Goal: Task Accomplishment & Management: Use online tool/utility

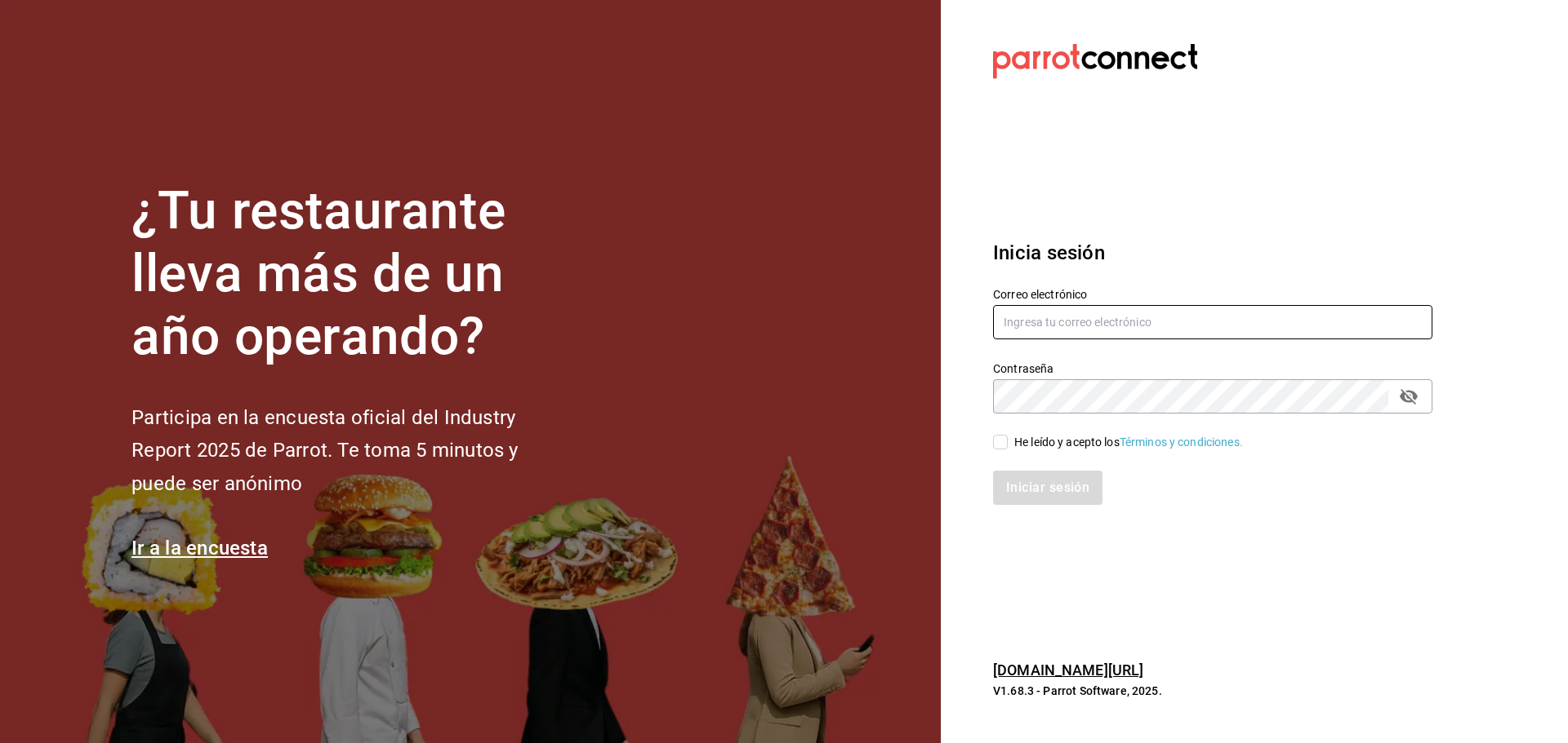
click at [1037, 333] on input "text" at bounding box center [1212, 322] width 439 height 35
paste input "multiuser@pickup.com"
type input "multiuser@pickup.com"
click at [990, 546] on section "Datos incorrectos. Verifica que tu Correo o Contraseña estén bien escritos. Ini…" at bounding box center [1206, 371] width 531 height 743
click at [1007, 438] on input "He leído y acepto los Términos y condiciones." at bounding box center [1000, 442] width 15 height 15
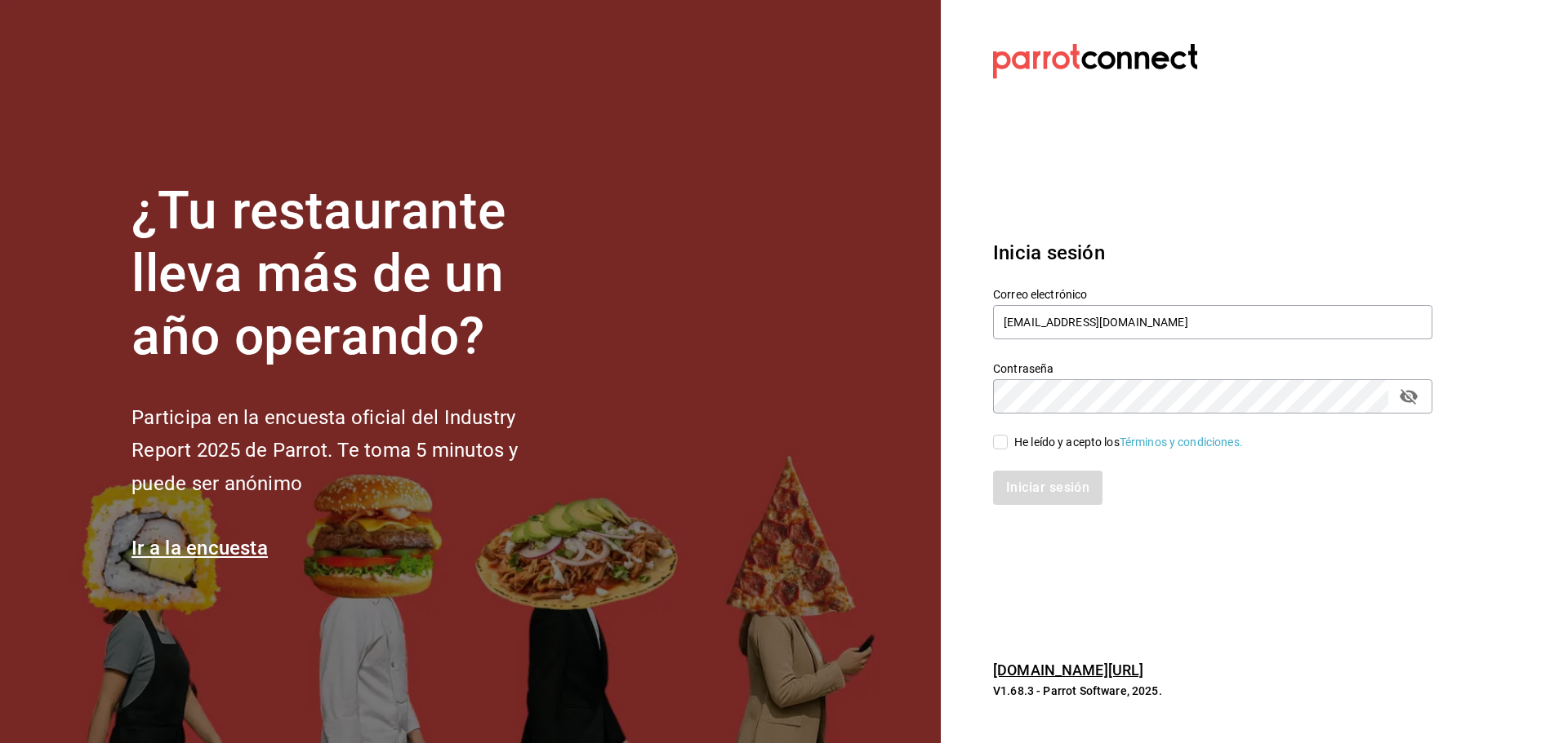
checkbox input "true"
click at [1022, 499] on button "Iniciar sesión" at bounding box center [1048, 488] width 111 height 35
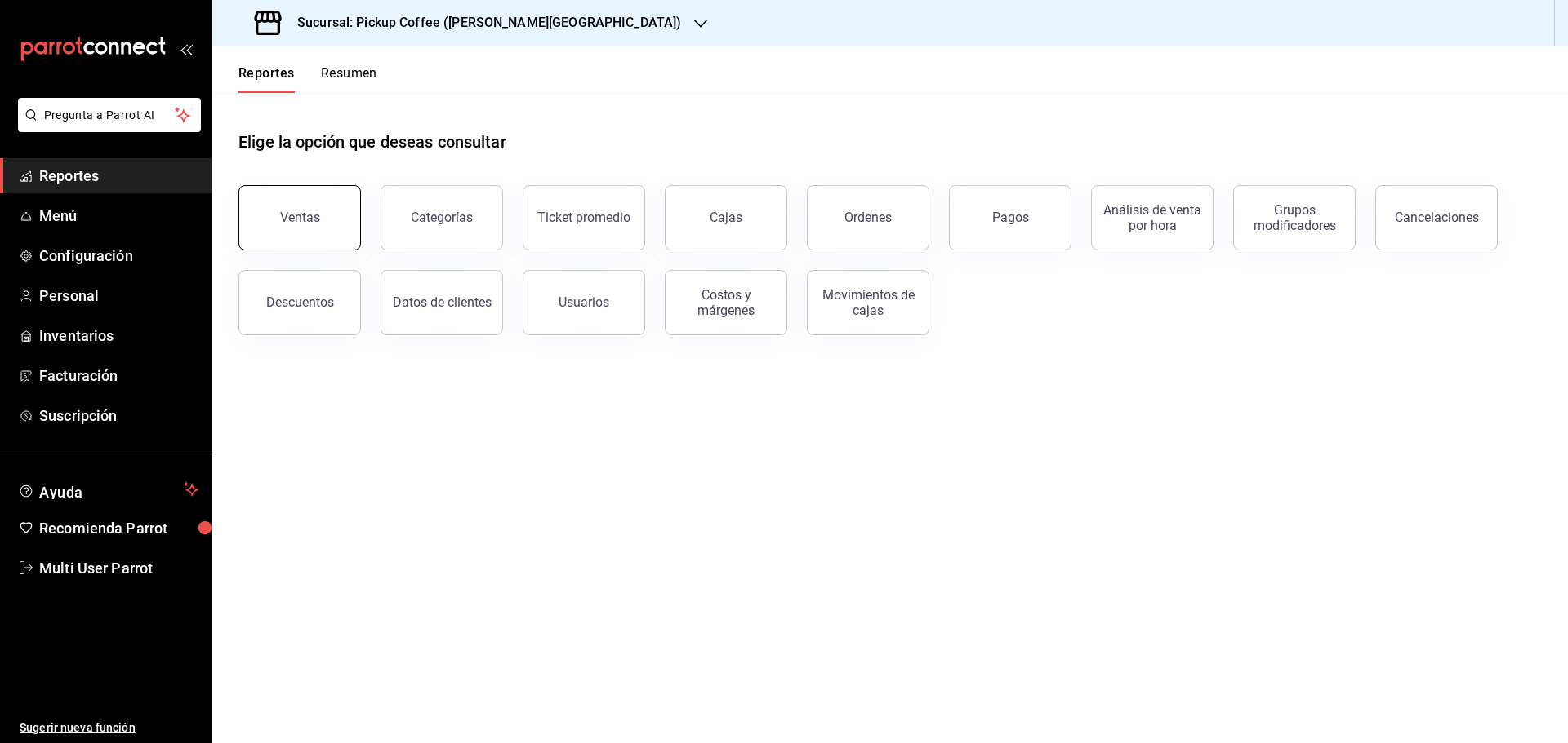
click at [336, 222] on button "Ventas" at bounding box center [300, 217] width 123 height 65
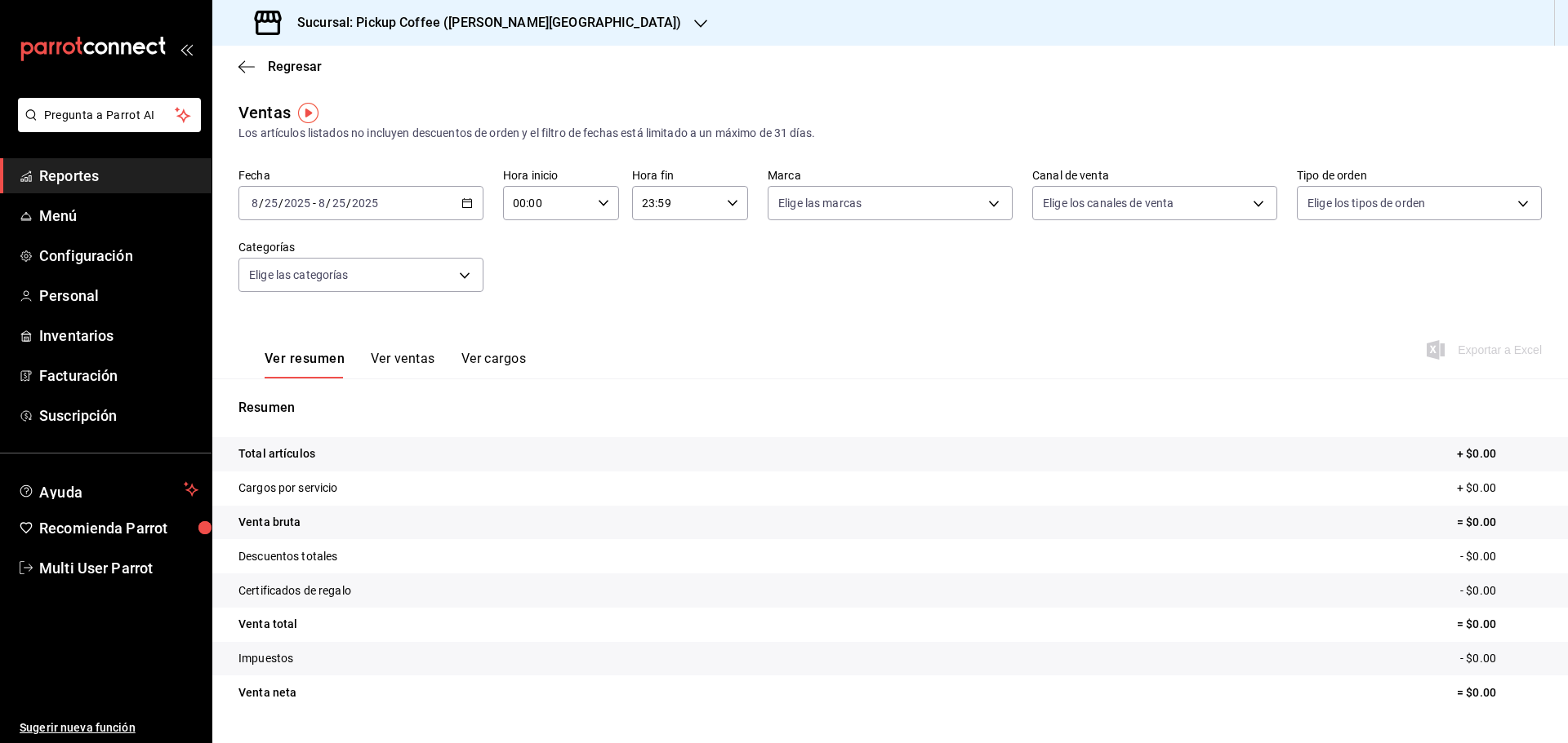
click at [467, 198] on icon "button" at bounding box center [467, 203] width 12 height 12
click at [330, 399] on span "Rango de fechas" at bounding box center [315, 399] width 126 height 17
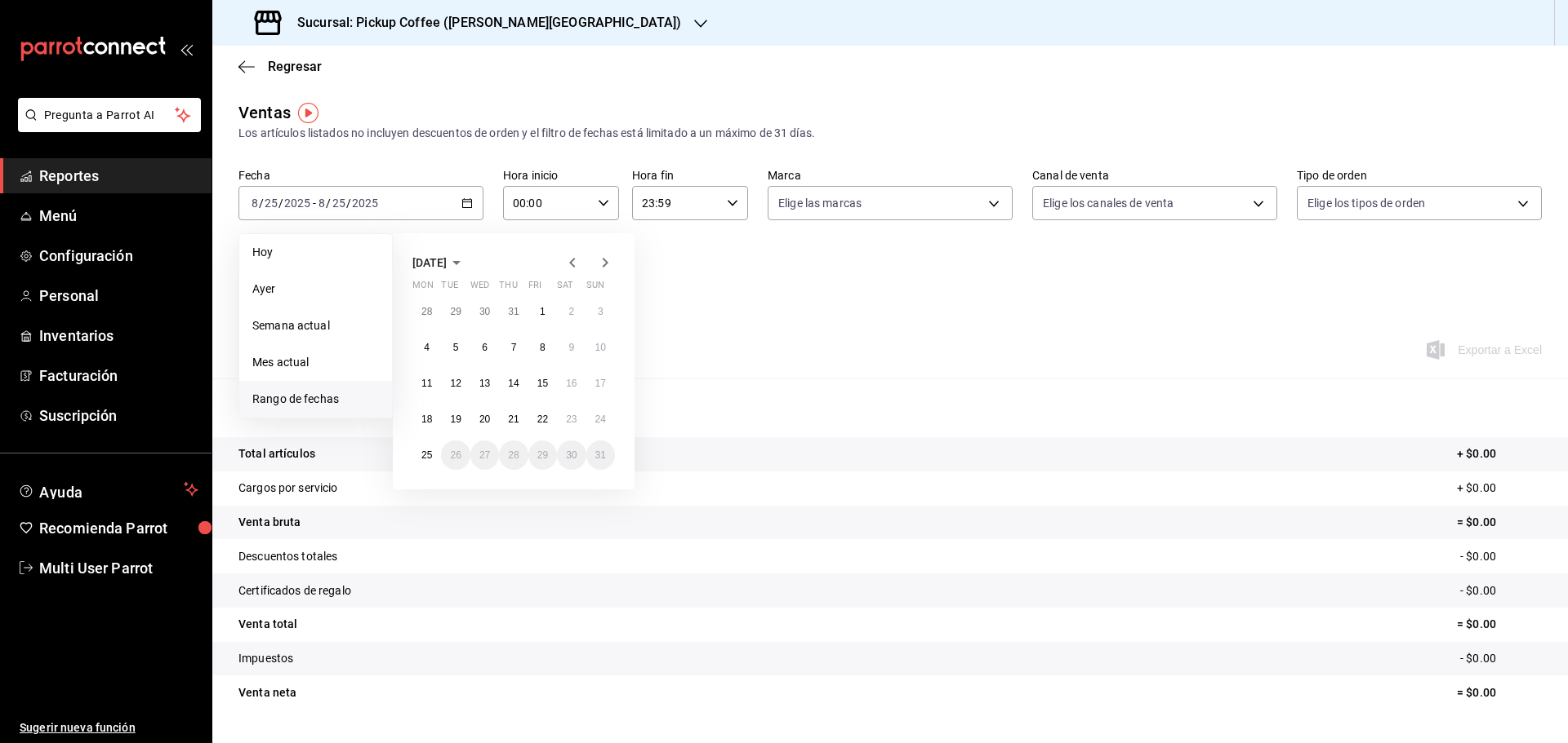
click at [575, 262] on icon "button" at bounding box center [573, 262] width 20 height 20
click at [467, 264] on icon "button" at bounding box center [457, 262] width 20 height 20
click at [451, 262] on icon "button" at bounding box center [448, 262] width 8 height 4
click at [460, 319] on button "2024" at bounding box center [446, 323] width 68 height 29
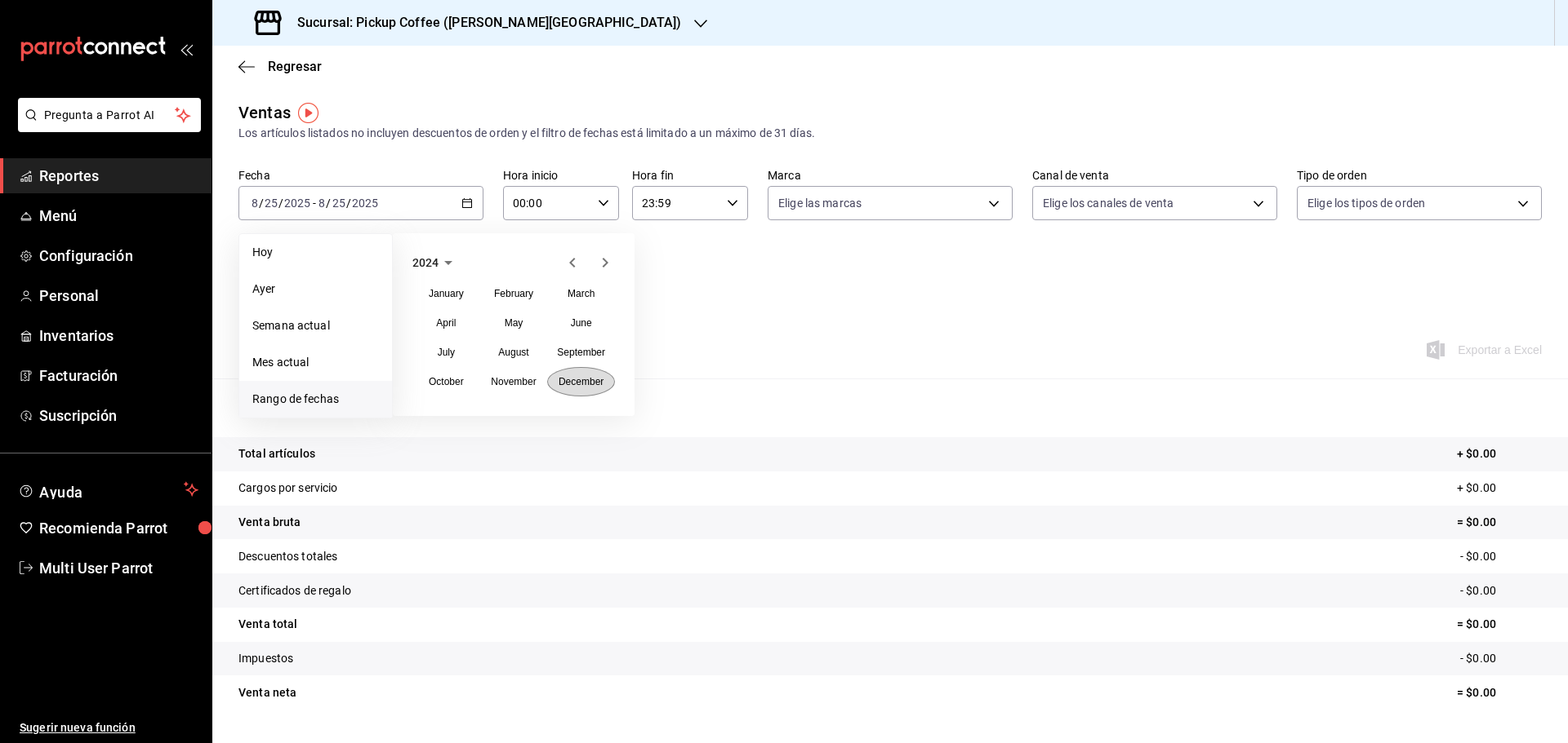
click at [573, 374] on button "December" at bounding box center [581, 382] width 68 height 29
click at [595, 321] on button "1" at bounding box center [600, 311] width 28 height 29
click at [459, 483] on button "31" at bounding box center [455, 491] width 28 height 29
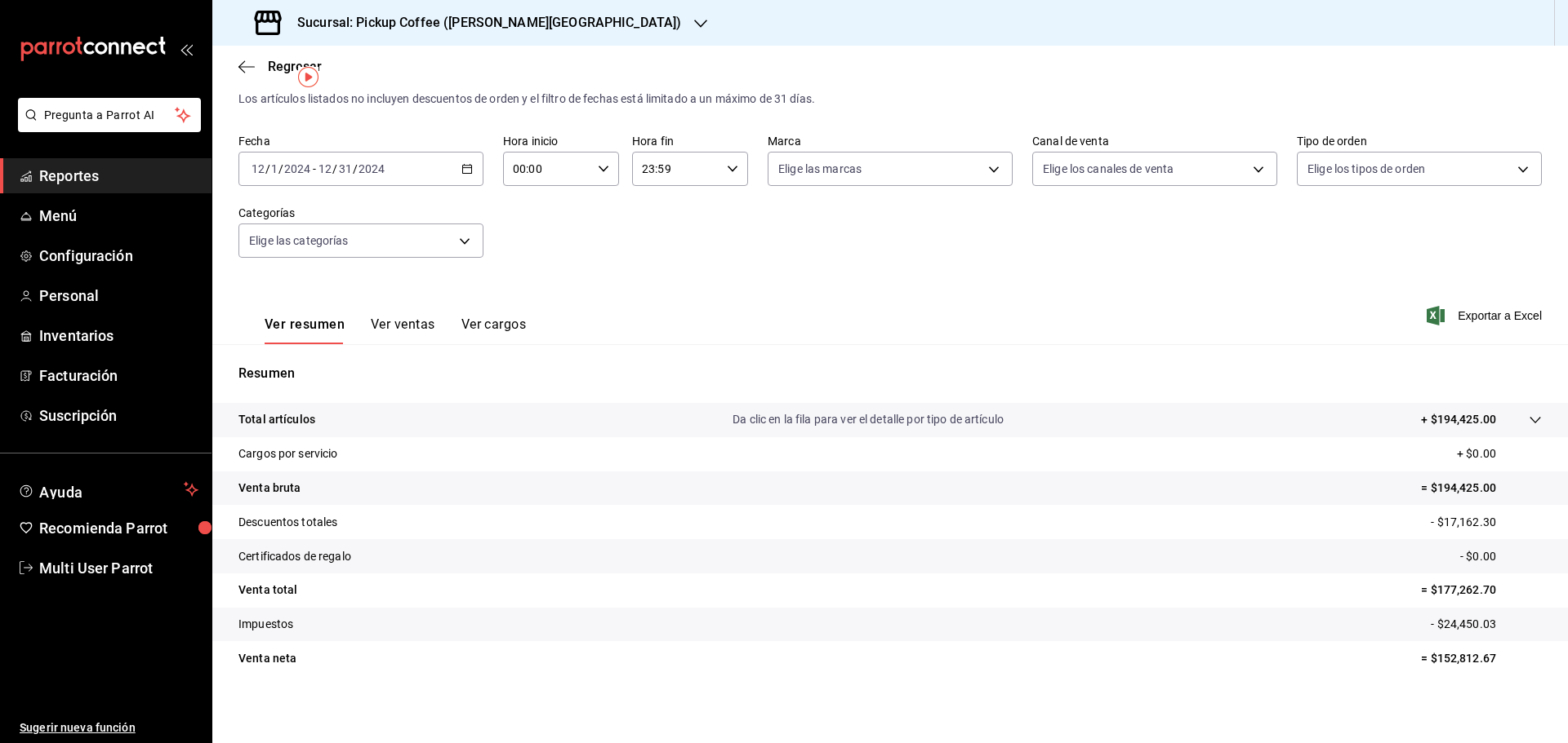
scroll to position [38, 0]
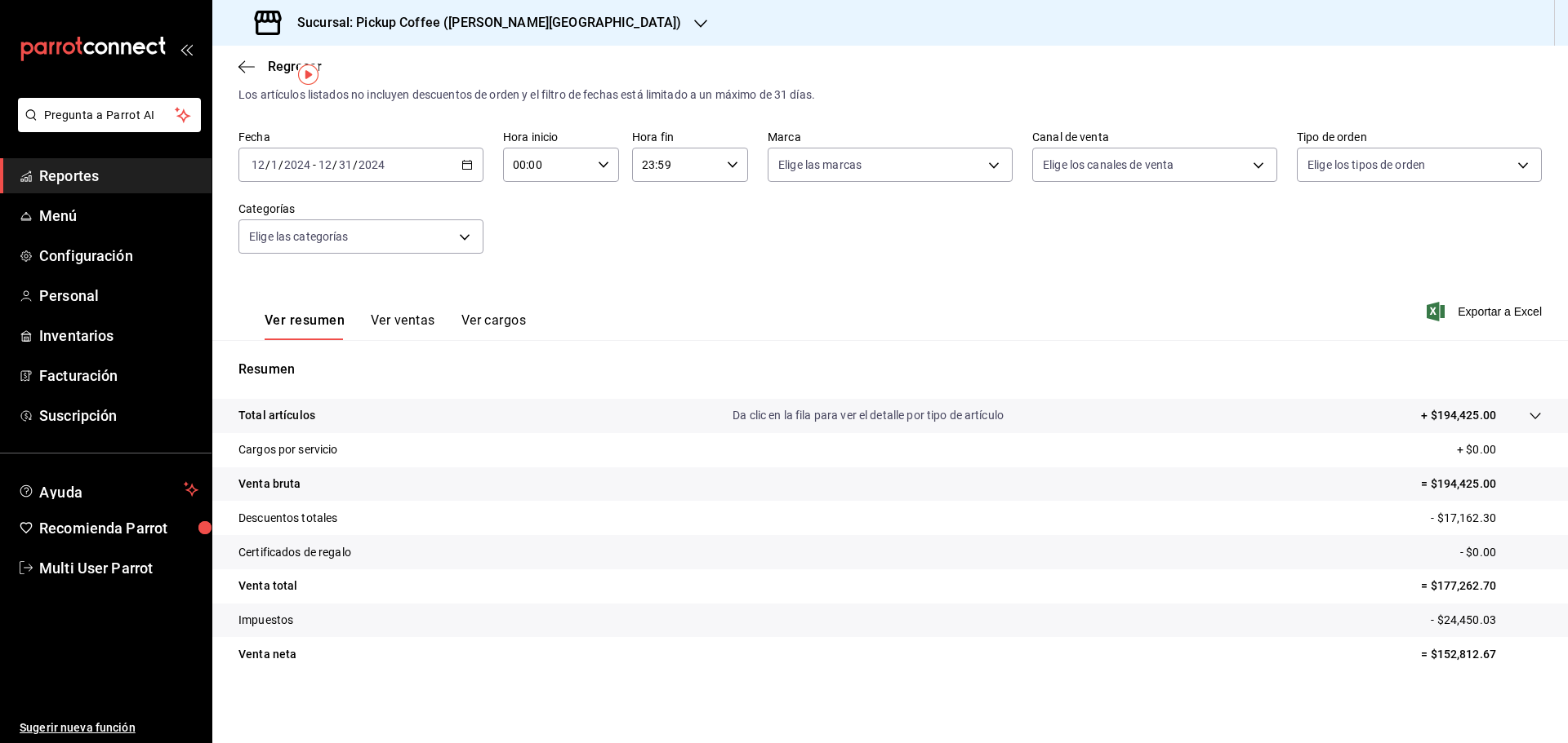
click at [429, 334] on button "Ver ventas" at bounding box center [402, 326] width 64 height 28
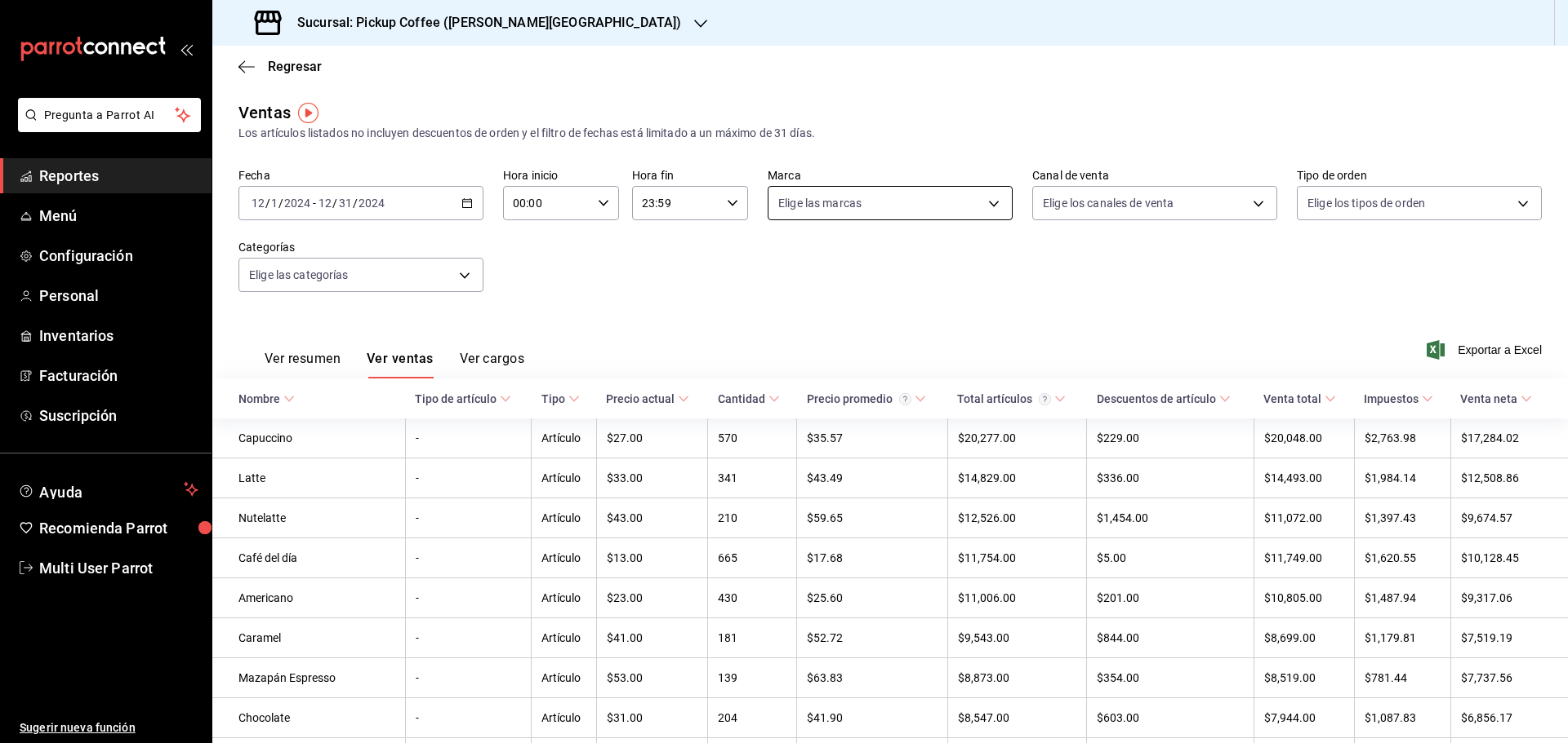
click at [983, 211] on body "Pregunta a Parrot AI Reportes Menú Configuración Personal Inventarios Facturaci…" at bounding box center [784, 371] width 1568 height 743
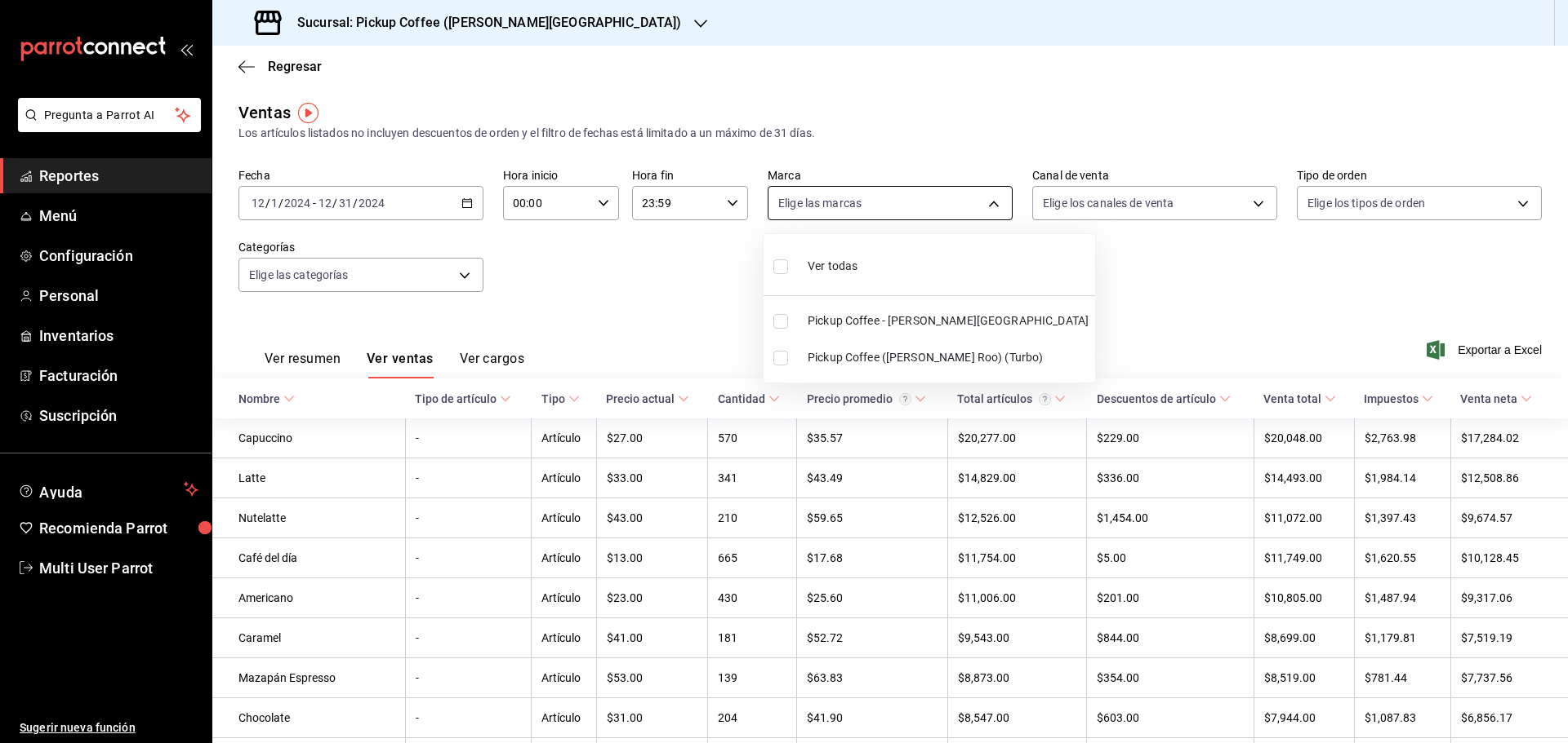
click at [983, 211] on div at bounding box center [784, 371] width 1568 height 743
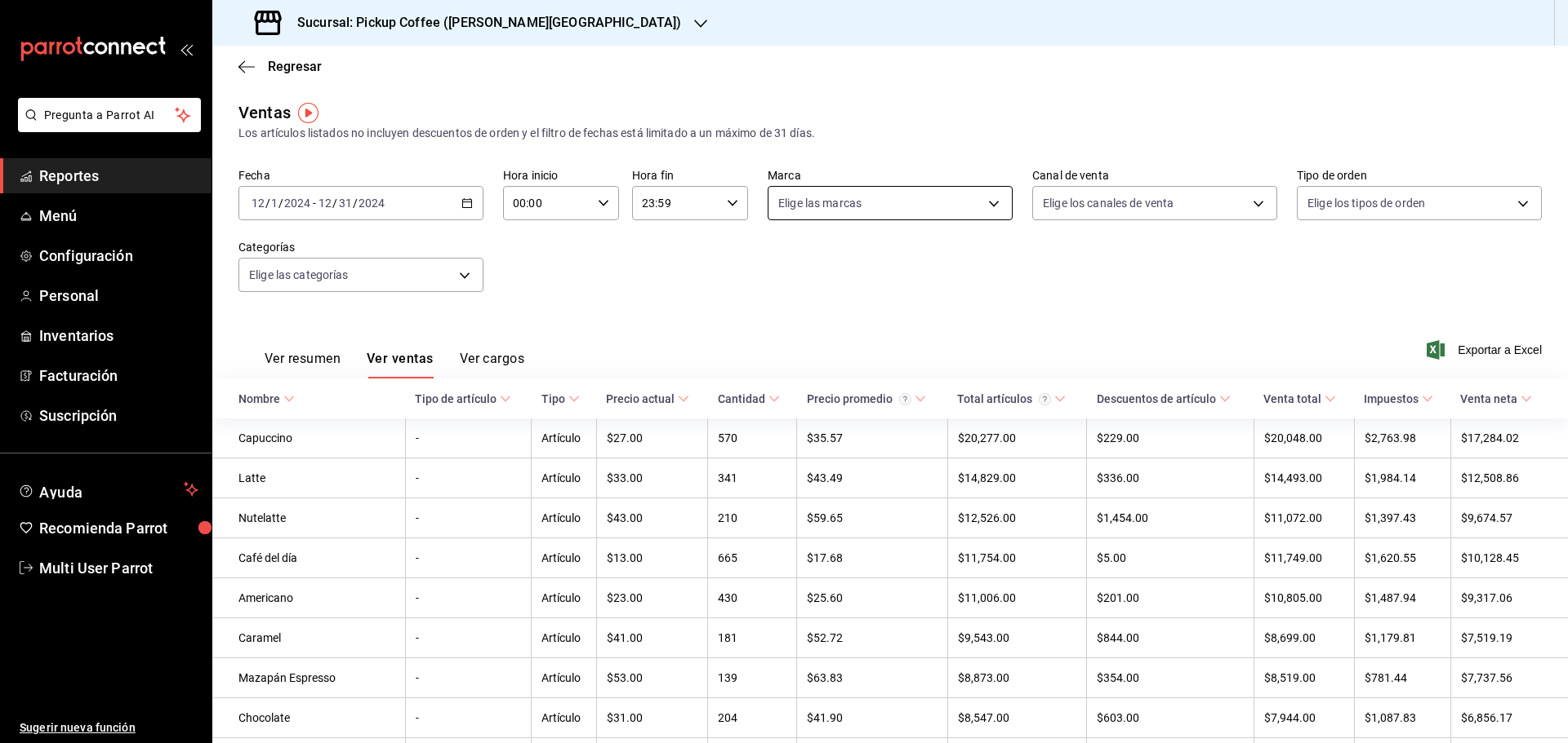
click at [983, 211] on body "Pregunta a Parrot AI Reportes Menú Configuración Personal Inventarios Facturaci…" at bounding box center [784, 371] width 1568 height 743
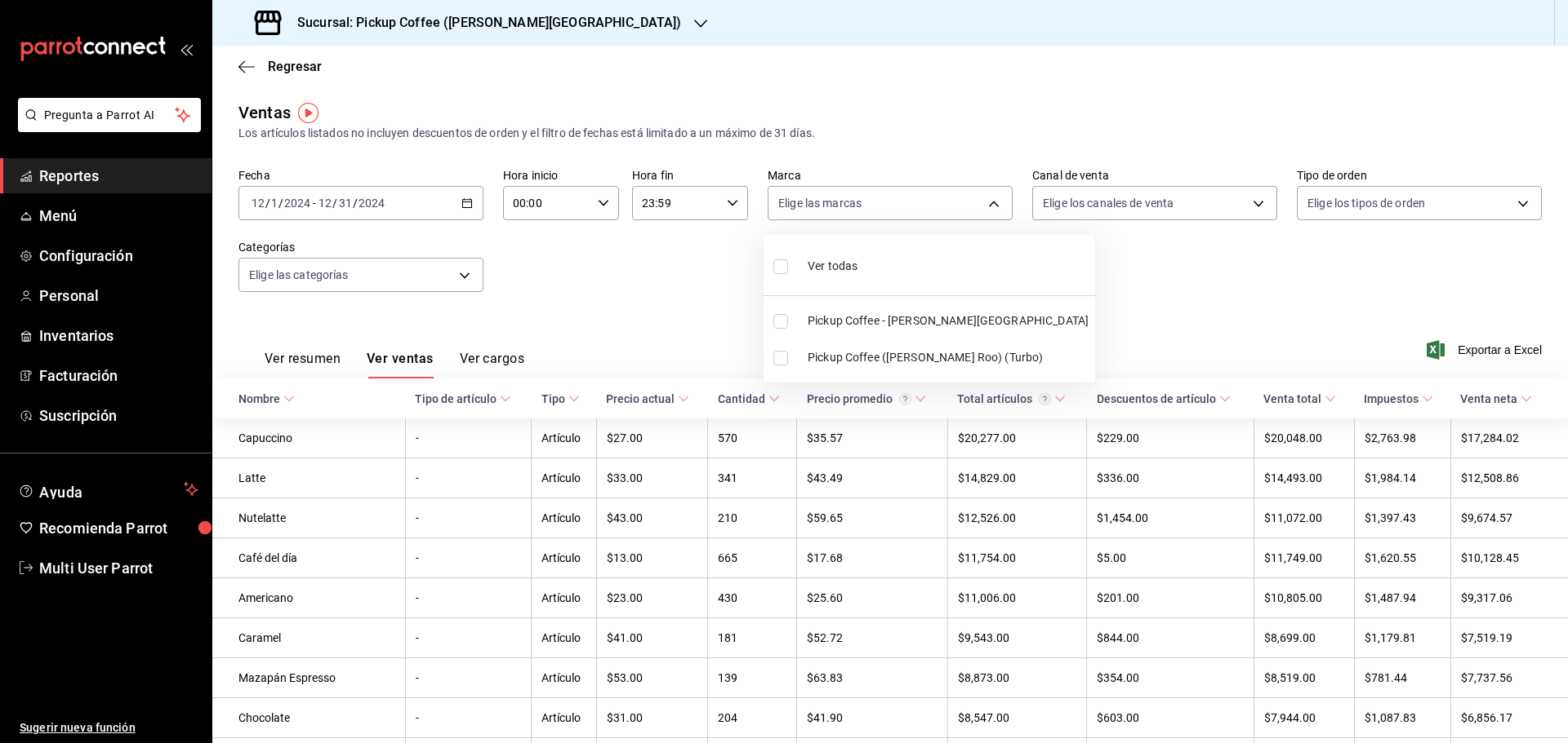
click at [1239, 206] on div at bounding box center [784, 371] width 1568 height 743
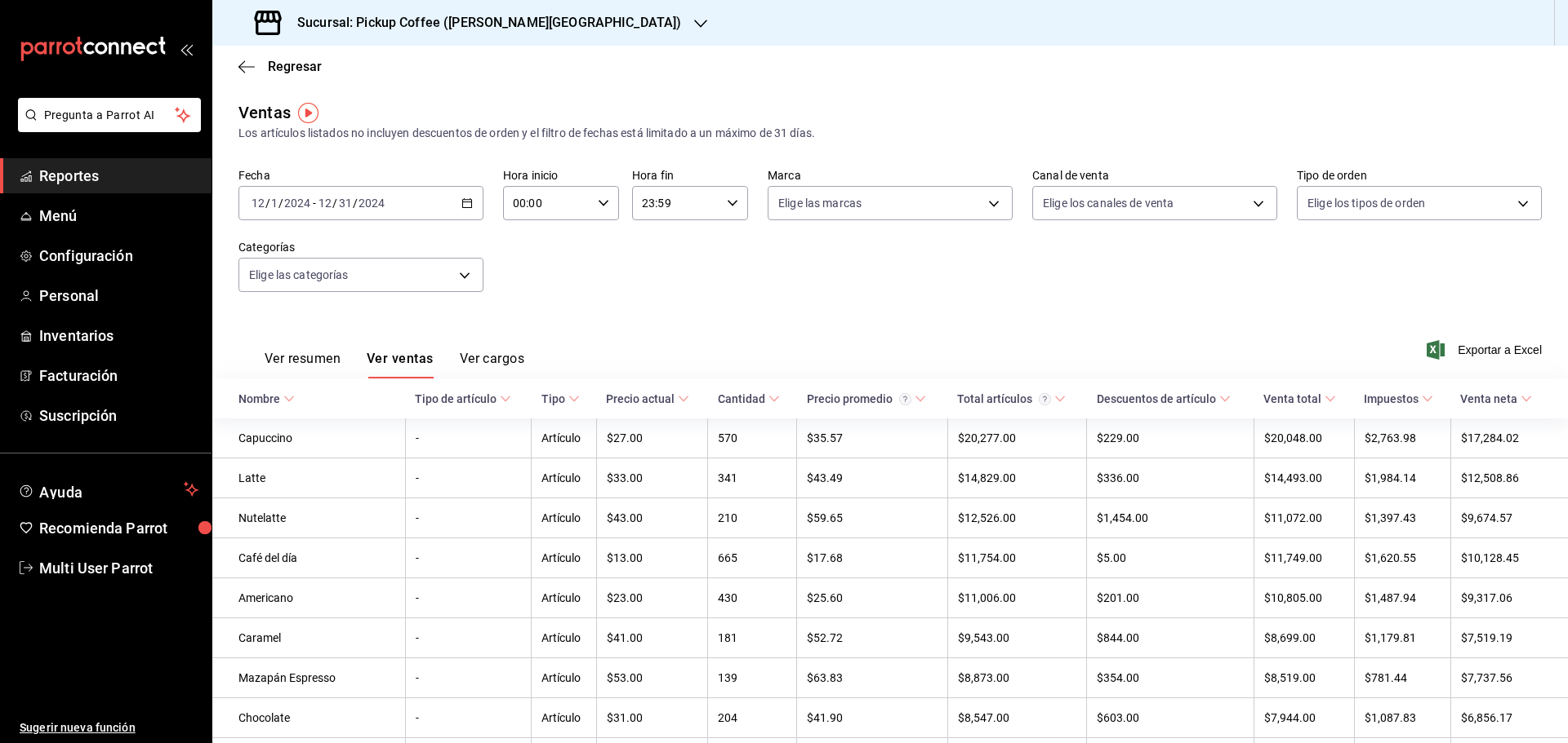
click at [1239, 206] on body "Pregunta a Parrot AI Reportes Menú Configuración Personal Inventarios Facturaci…" at bounding box center [784, 371] width 1568 height 743
click at [1507, 204] on div at bounding box center [784, 371] width 1568 height 743
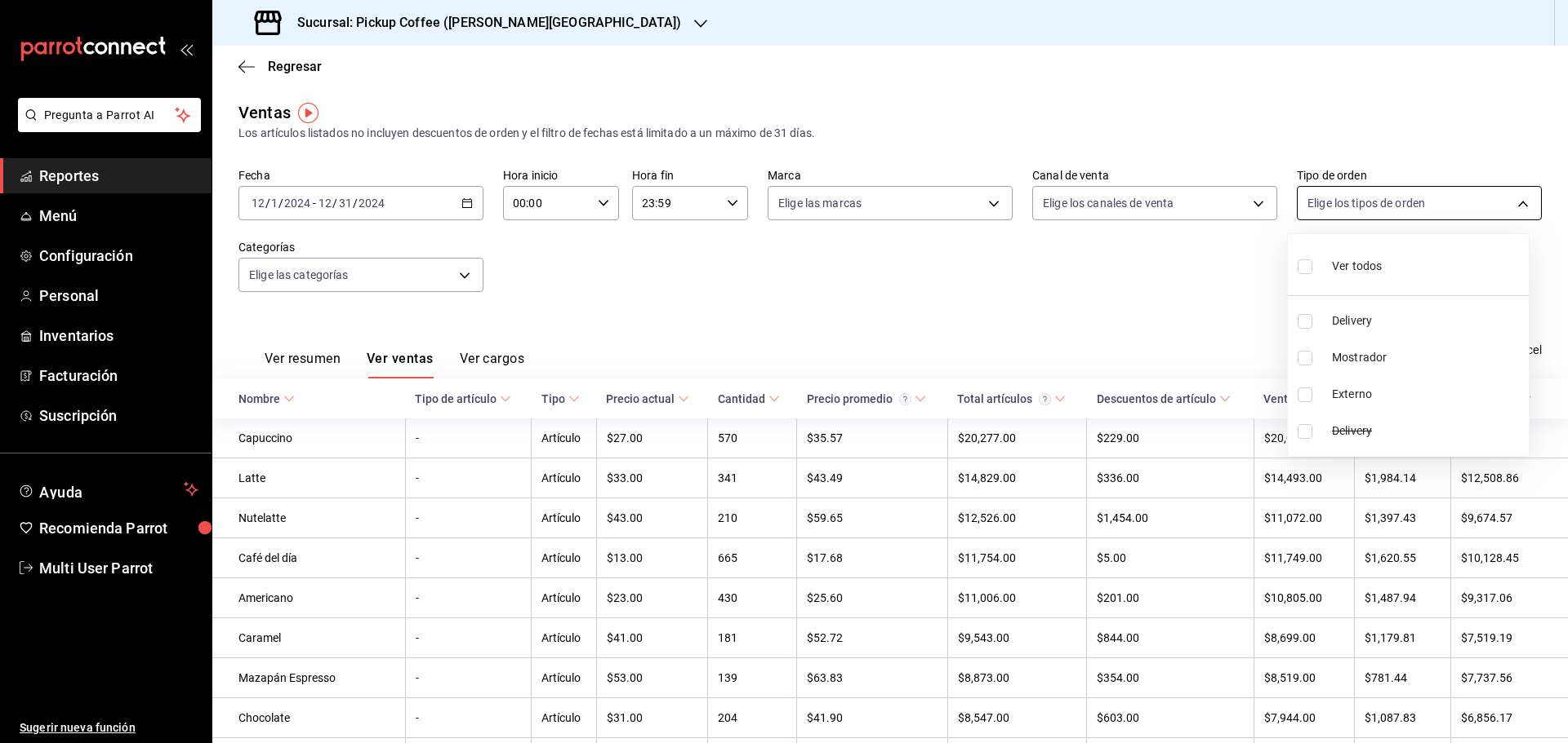
click at [1510, 206] on body "Pregunta a Parrot AI Reportes Menú Configuración Personal Inventarios Facturaci…" at bounding box center [784, 371] width 1568 height 743
click at [1227, 292] on div at bounding box center [784, 371] width 1568 height 743
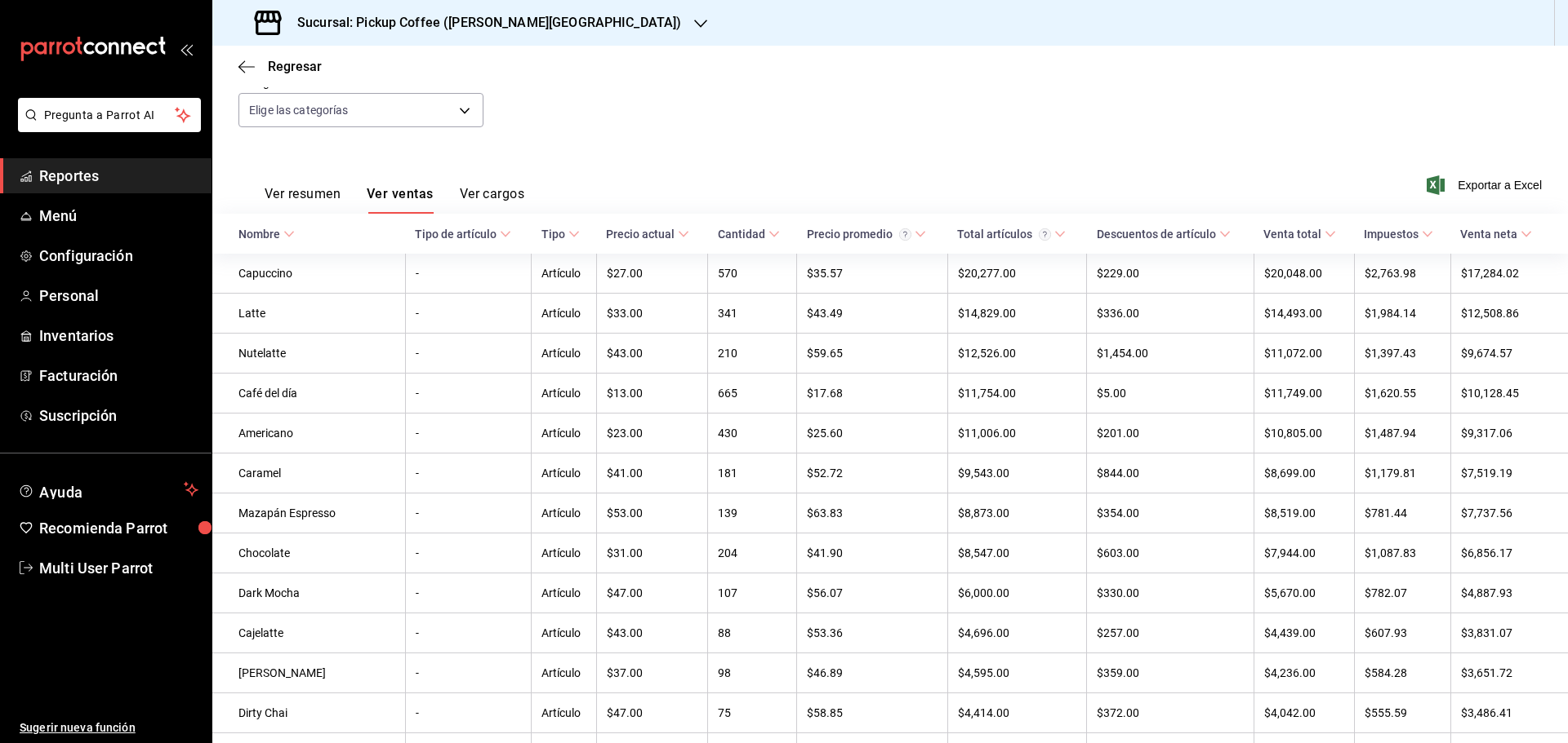
scroll to position [163, 0]
click at [478, 194] on button "Ver cargos" at bounding box center [492, 201] width 65 height 28
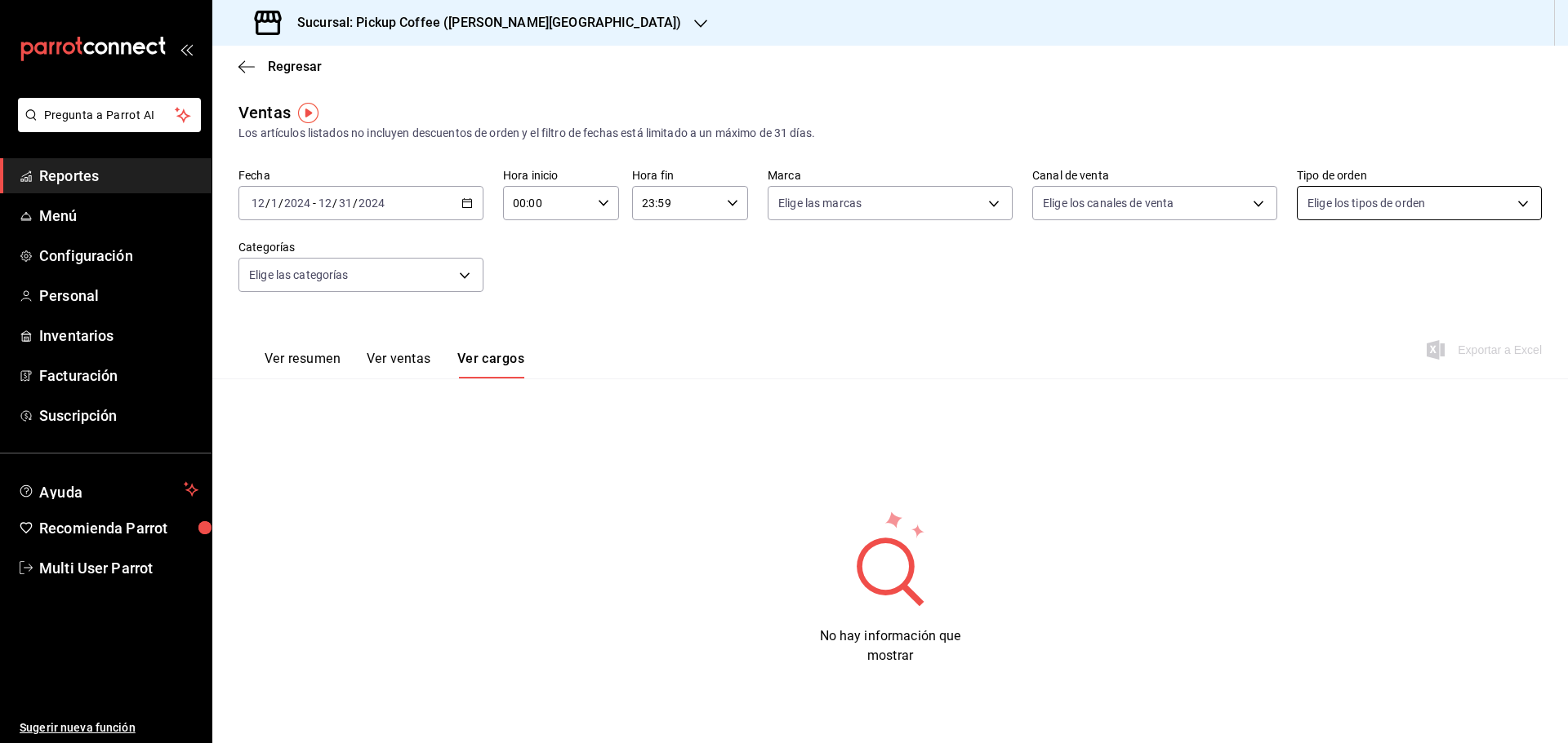
click at [1395, 207] on body "Pregunta a Parrot AI Reportes Menú Configuración Personal Inventarios Facturaci…" at bounding box center [784, 371] width 1568 height 743
click at [1395, 207] on div at bounding box center [784, 371] width 1568 height 743
click at [1215, 327] on div "Ver resumen Ver ventas Ver cargos Exportar a Excel" at bounding box center [890, 344] width 1355 height 67
click at [823, 323] on div "Ver resumen Ver ventas Ver cargos Exportar a Excel" at bounding box center [890, 344] width 1355 height 67
click at [310, 348] on div "Ver resumen Ver ventas Ver cargos" at bounding box center [381, 354] width 286 height 47
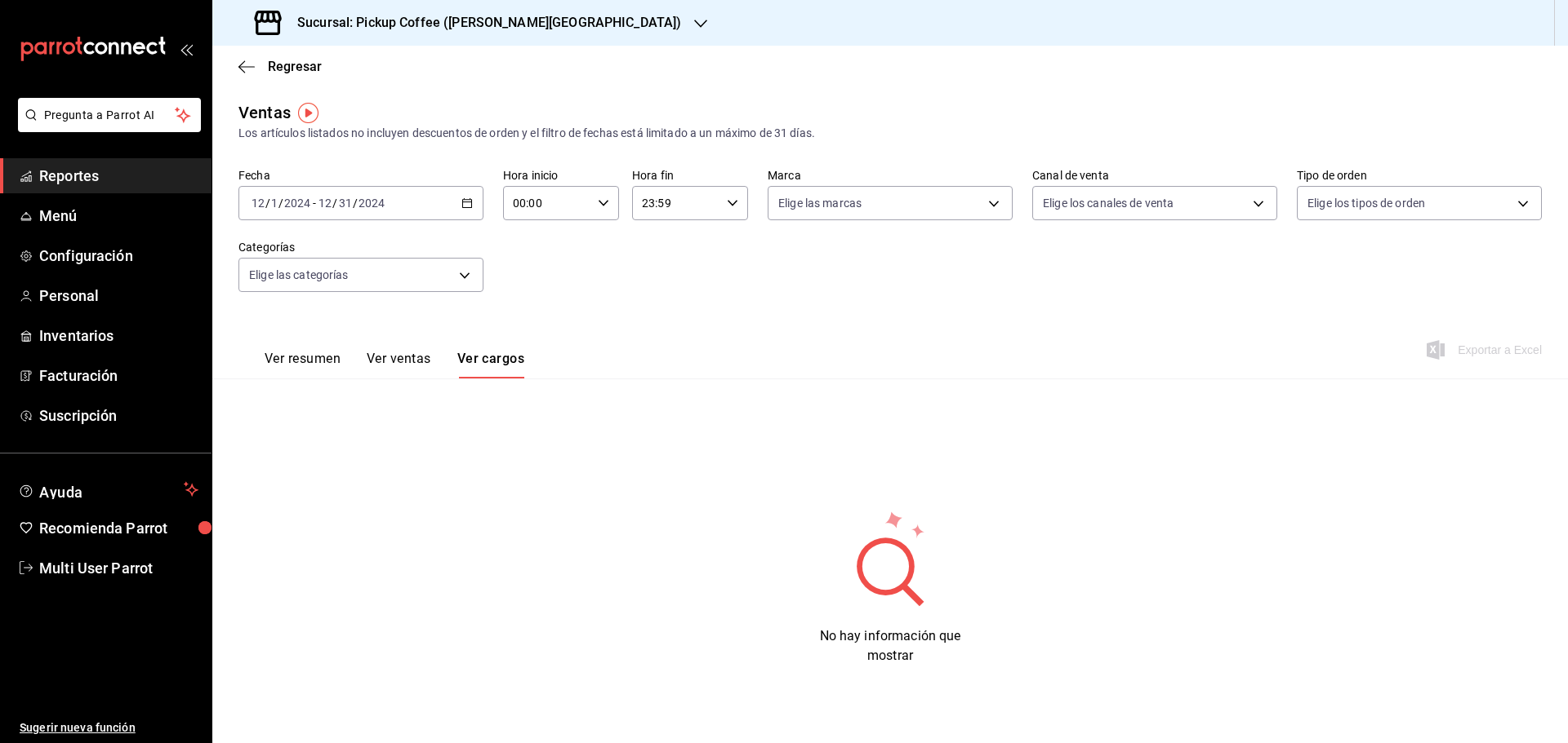
click at [311, 365] on button "Ver resumen" at bounding box center [302, 364] width 76 height 28
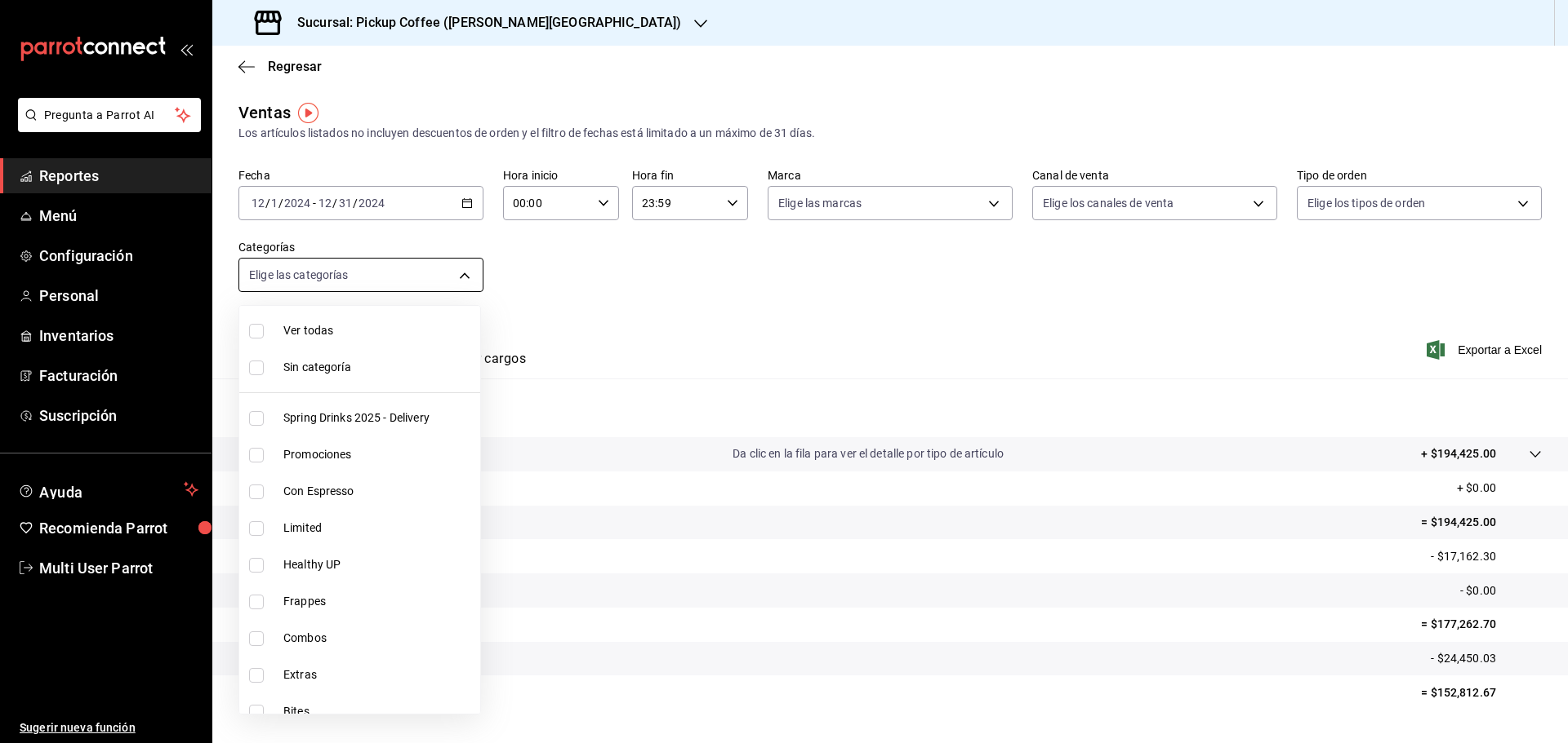
click at [370, 278] on body "Pregunta a Parrot AI Reportes Menú Configuración Personal Inventarios Facturaci…" at bounding box center [784, 371] width 1568 height 743
click at [745, 315] on div at bounding box center [784, 371] width 1568 height 743
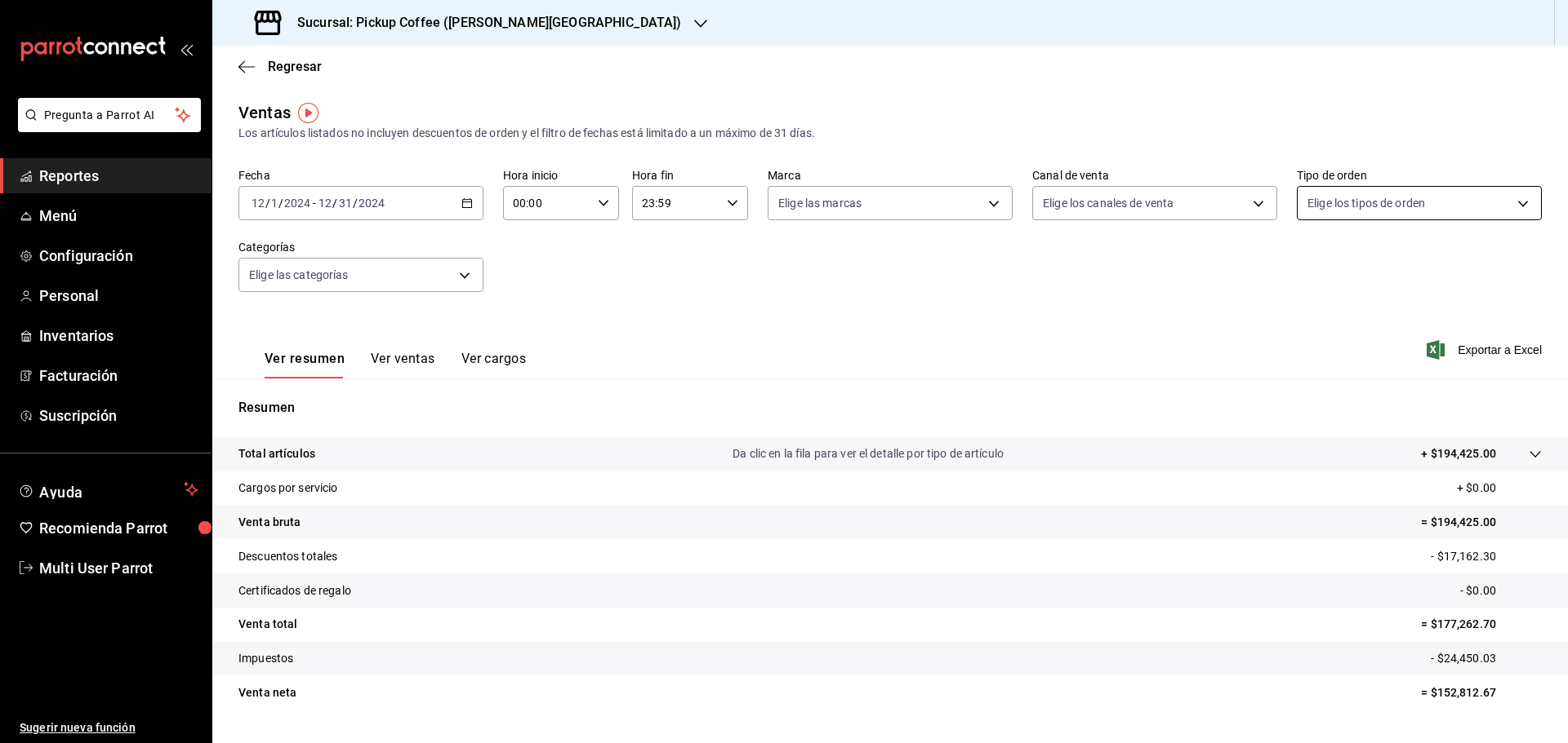
click at [1324, 206] on body "Pregunta a Parrot AI Reportes Menú Configuración Personal Inventarios Facturaci…" at bounding box center [784, 371] width 1568 height 743
click at [1345, 395] on span "Externo" at bounding box center [1427, 394] width 191 height 17
type input "EXTERNAL"
checkbox input "true"
click at [1111, 341] on div at bounding box center [784, 371] width 1568 height 743
